Goal: Navigation & Orientation: Find specific page/section

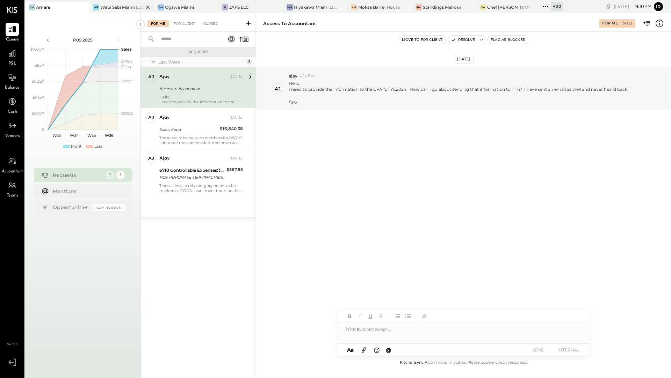
click at [126, 10] on div "Wabi Sabi Miami LLC" at bounding box center [121, 7] width 43 height 6
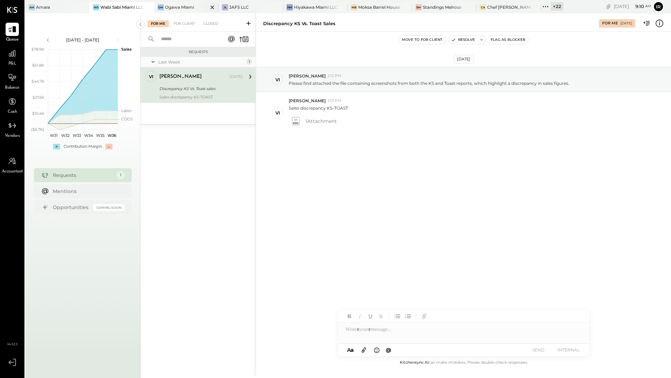
click at [173, 9] on div "Ogawa Miami" at bounding box center [179, 7] width 29 height 6
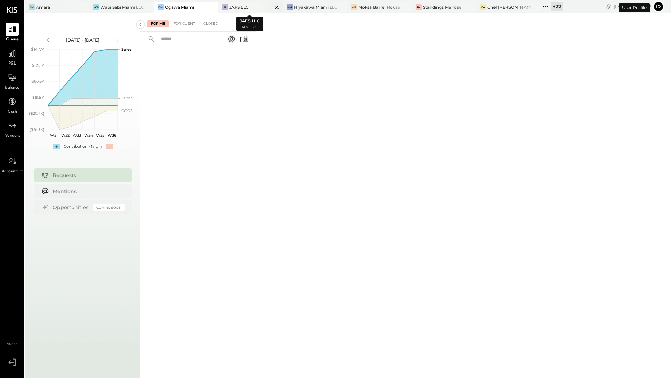
click at [235, 8] on div "JAFS LLC" at bounding box center [239, 7] width 20 height 6
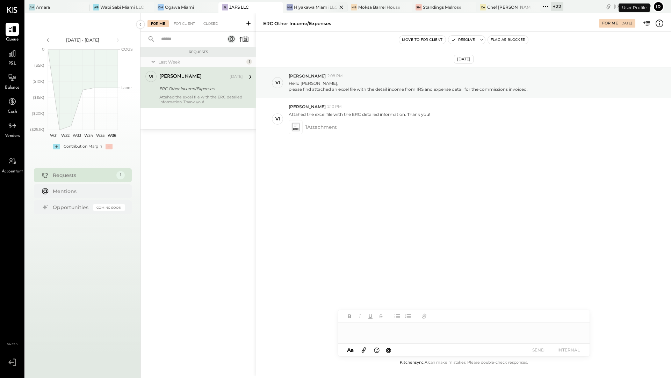
click at [296, 7] on div "Hiyakawa Miami LLC" at bounding box center [315, 7] width 43 height 6
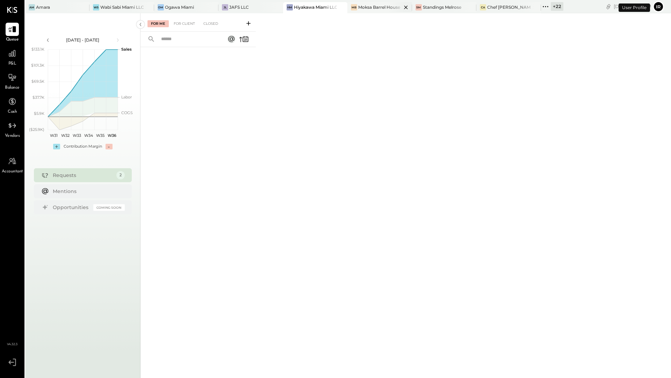
click at [365, 9] on div "Moksa Barrel House" at bounding box center [379, 7] width 42 height 6
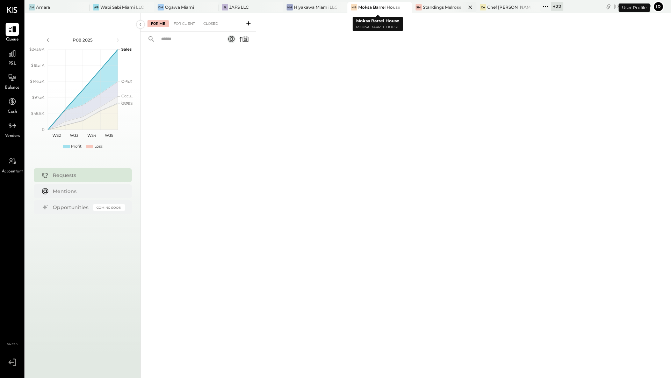
click at [418, 9] on div "SM" at bounding box center [418, 7] width 6 height 6
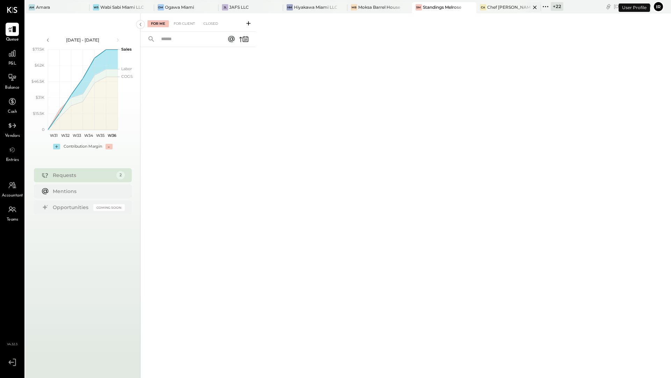
click at [488, 10] on div "Chef [PERSON_NAME]'s Vineyard Restaurant" at bounding box center [508, 7] width 43 height 6
